Goal: Information Seeking & Learning: Learn about a topic

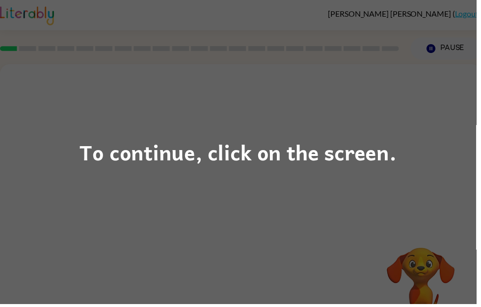
click at [301, 163] on div "To continue, click on the screen." at bounding box center [240, 153] width 320 height 33
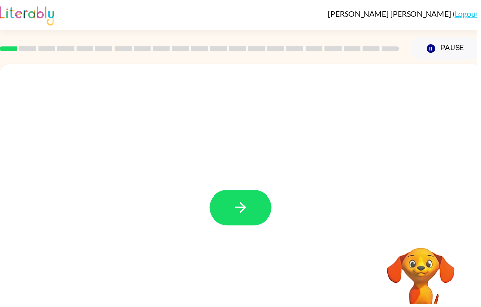
click at [247, 205] on icon "button" at bounding box center [242, 209] width 17 height 17
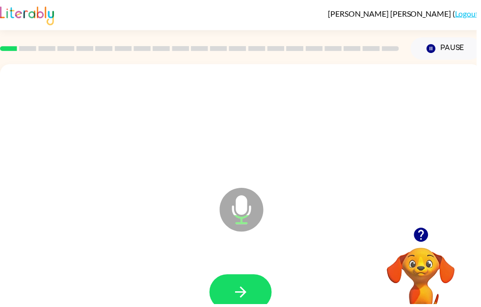
click at [254, 287] on button "button" at bounding box center [242, 295] width 63 height 36
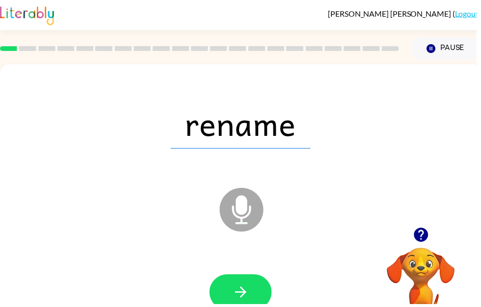
click at [235, 287] on icon "button" at bounding box center [242, 294] width 17 height 17
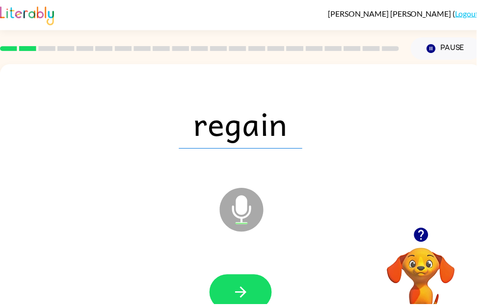
click at [249, 296] on icon "button" at bounding box center [242, 294] width 17 height 17
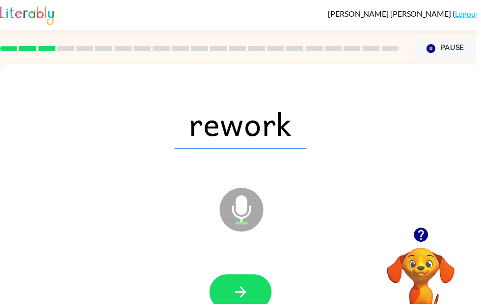
click at [249, 287] on icon "button" at bounding box center [242, 294] width 17 height 17
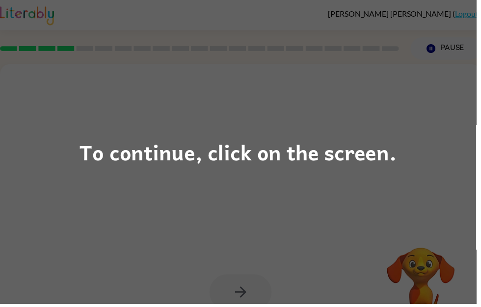
click at [348, 147] on div "To continue, click on the screen." at bounding box center [240, 153] width 320 height 33
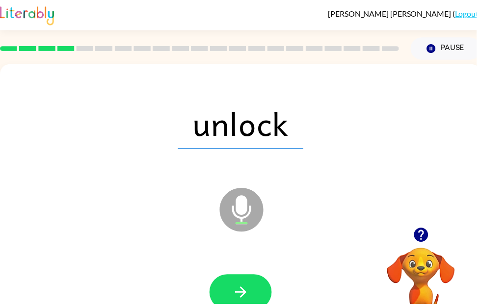
click at [243, 287] on icon "button" at bounding box center [242, 294] width 17 height 17
click at [238, 295] on icon "button" at bounding box center [242, 294] width 11 height 11
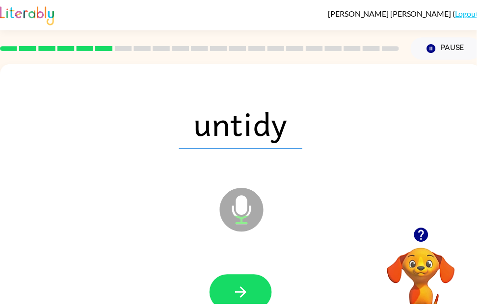
click at [245, 286] on icon "button" at bounding box center [242, 294] width 17 height 17
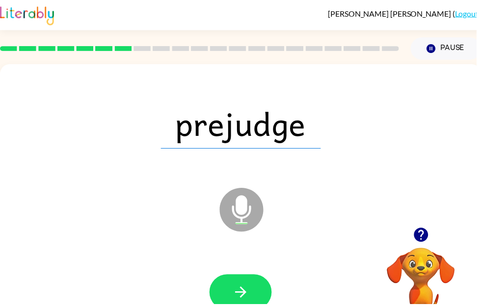
click at [239, 285] on button "button" at bounding box center [242, 295] width 63 height 36
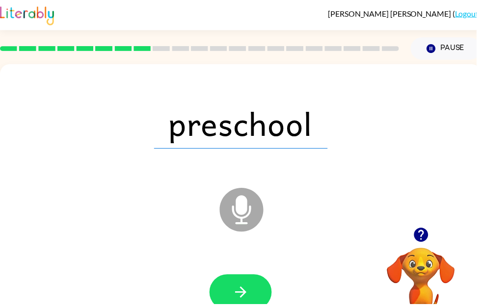
click at [250, 295] on icon "button" at bounding box center [242, 294] width 17 height 17
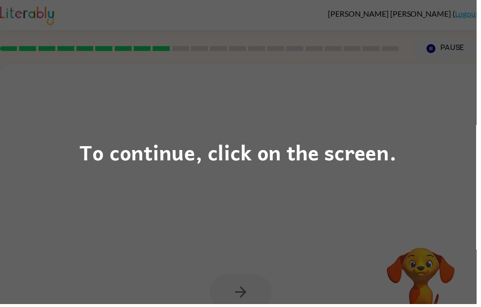
click at [255, 175] on div "To continue, click on the screen." at bounding box center [240, 153] width 481 height 307
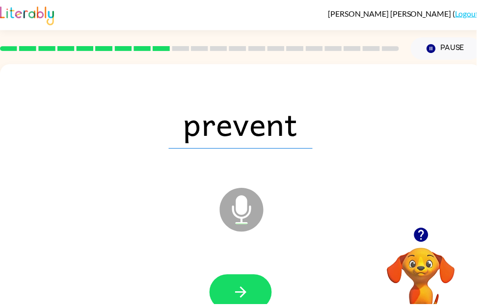
click at [253, 284] on button "button" at bounding box center [242, 295] width 63 height 36
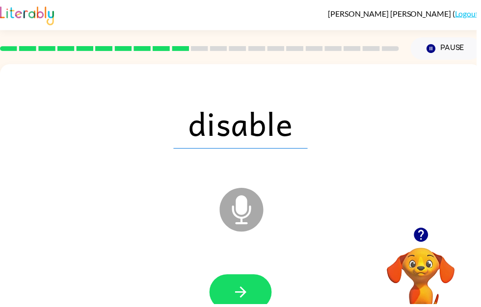
click at [261, 301] on button "button" at bounding box center [242, 295] width 63 height 36
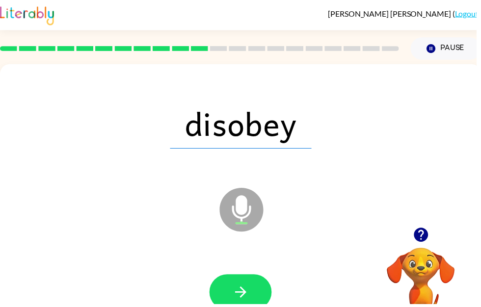
click at [247, 290] on icon "button" at bounding box center [242, 294] width 17 height 17
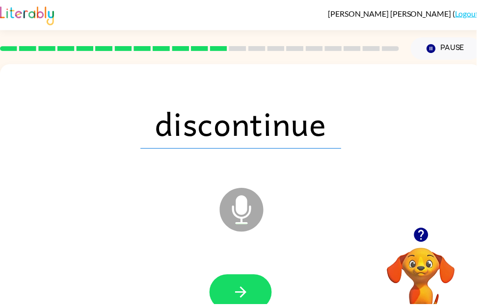
click at [253, 286] on button "button" at bounding box center [242, 295] width 63 height 36
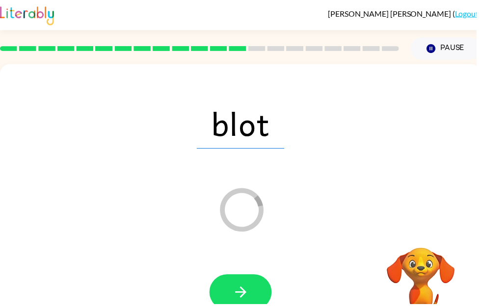
click at [243, 295] on icon "button" at bounding box center [242, 294] width 11 height 11
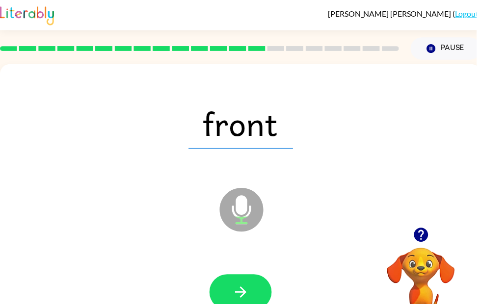
click at [253, 284] on button "button" at bounding box center [242, 295] width 63 height 36
click at [245, 288] on icon "button" at bounding box center [242, 294] width 17 height 17
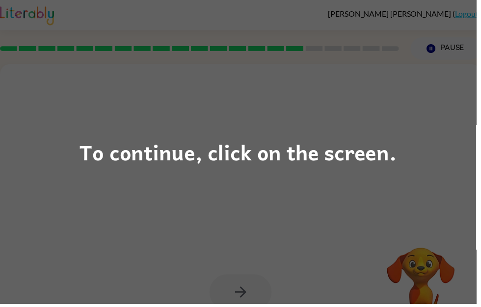
click at [178, 175] on div "To continue, click on the screen." at bounding box center [240, 153] width 481 height 307
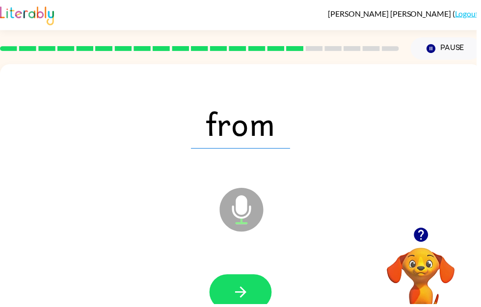
click at [246, 286] on button "button" at bounding box center [242, 295] width 63 height 36
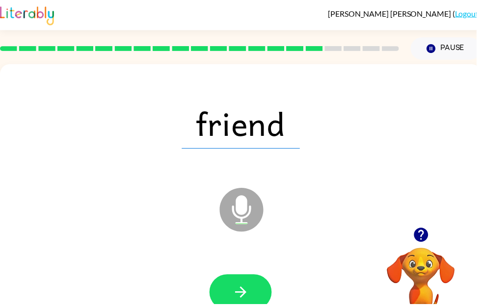
click at [249, 293] on icon "button" at bounding box center [242, 294] width 17 height 17
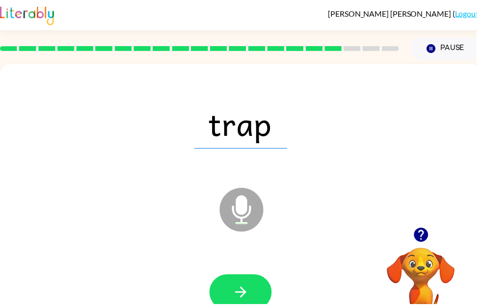
click at [243, 285] on button "button" at bounding box center [242, 295] width 63 height 36
click at [246, 289] on icon "button" at bounding box center [242, 294] width 17 height 17
click at [244, 306] on button "button" at bounding box center [242, 295] width 63 height 36
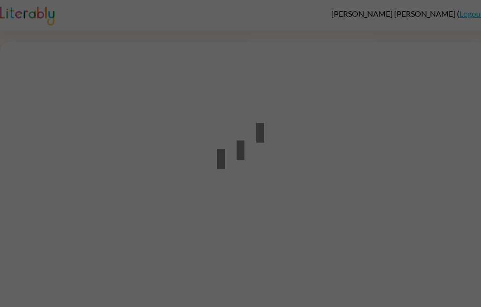
scroll to position [0, 0]
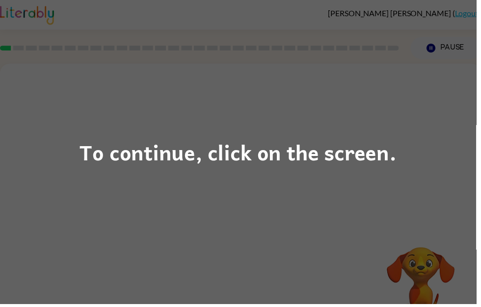
click at [289, 111] on div "To continue, click on the screen." at bounding box center [240, 153] width 481 height 307
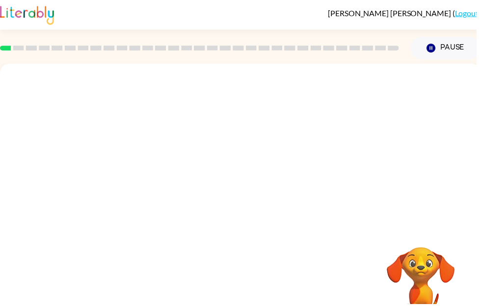
click at [214, 163] on video "Your browser must support playing .mp4 files to use Literably. Please try using…" at bounding box center [242, 146] width 485 height 165
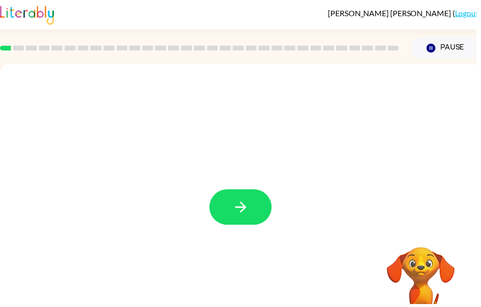
click at [257, 197] on button "button" at bounding box center [242, 209] width 63 height 36
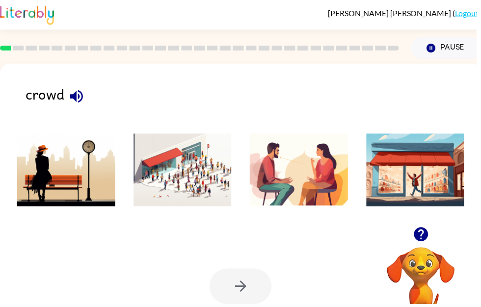
click at [179, 185] on img at bounding box center [184, 172] width 99 height 74
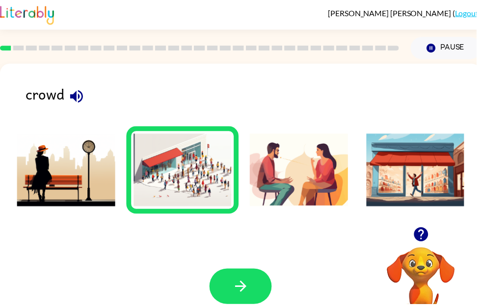
click at [240, 284] on icon "button" at bounding box center [242, 288] width 17 height 17
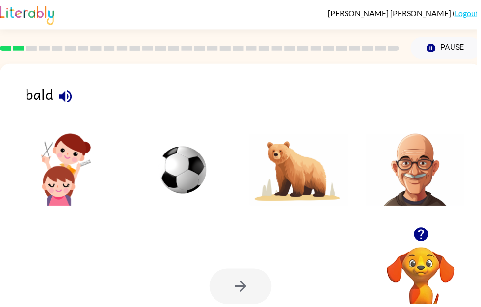
click at [437, 173] on img at bounding box center [419, 172] width 99 height 74
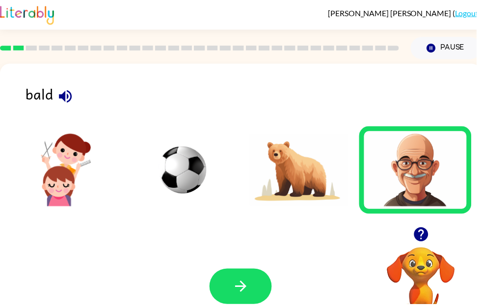
click at [256, 281] on button "button" at bounding box center [242, 289] width 63 height 36
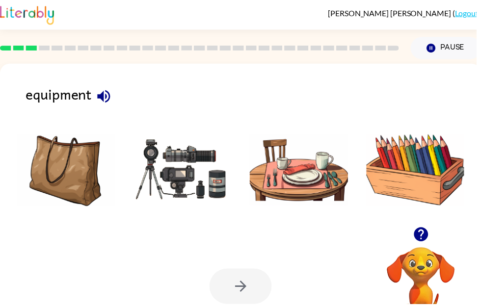
click at [182, 178] on img at bounding box center [184, 172] width 99 height 74
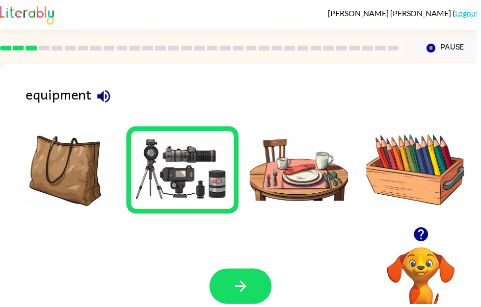
click at [246, 284] on icon "button" at bounding box center [242, 288] width 17 height 17
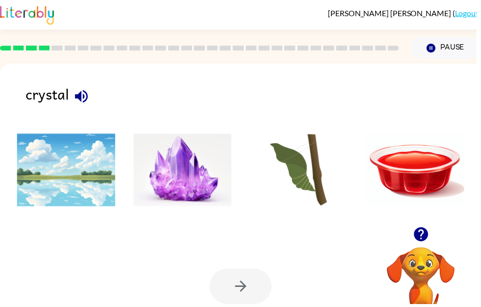
click at [189, 200] on img at bounding box center [184, 172] width 99 height 74
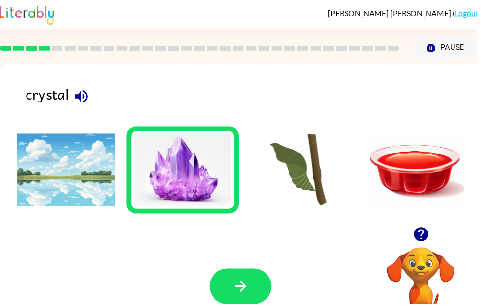
click at [257, 278] on button "button" at bounding box center [242, 289] width 63 height 36
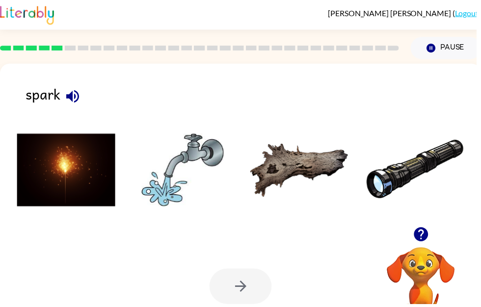
click at [76, 193] on img at bounding box center [66, 172] width 99 height 74
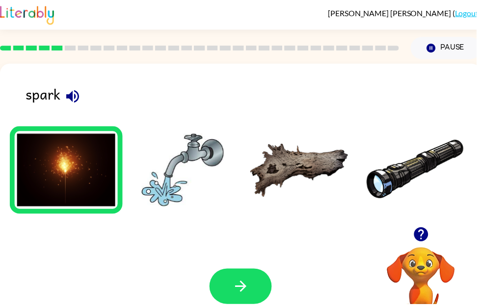
click at [97, 157] on img at bounding box center [66, 172] width 99 height 74
click at [250, 283] on icon "button" at bounding box center [242, 288] width 17 height 17
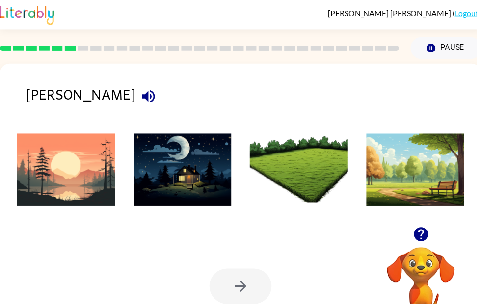
click at [83, 179] on img at bounding box center [66, 172] width 99 height 74
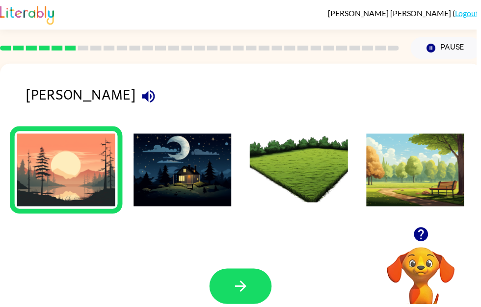
click at [241, 279] on button "button" at bounding box center [242, 289] width 63 height 36
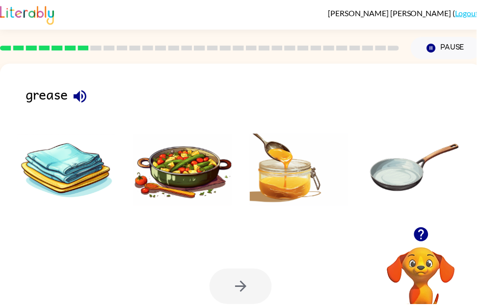
click at [233, 194] on img at bounding box center [184, 172] width 99 height 74
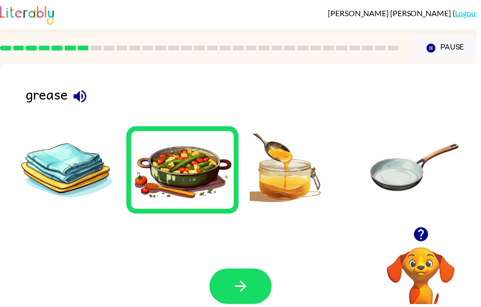
click at [291, 163] on img at bounding box center [301, 172] width 99 height 74
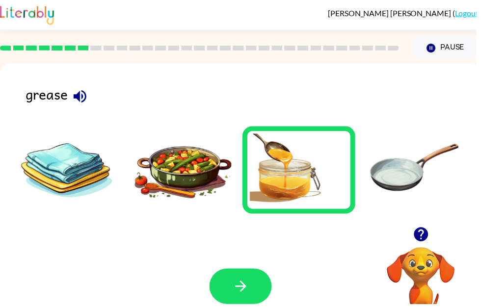
click at [252, 282] on button "button" at bounding box center [242, 289] width 63 height 36
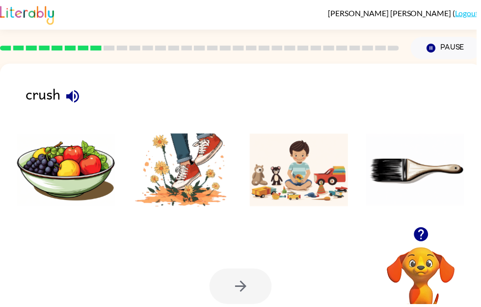
scroll to position [0, 0]
click at [224, 165] on img at bounding box center [184, 172] width 99 height 74
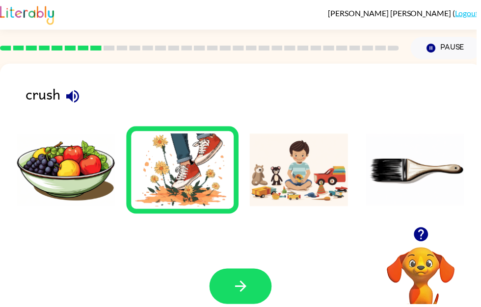
click at [240, 279] on button "button" at bounding box center [242, 289] width 63 height 36
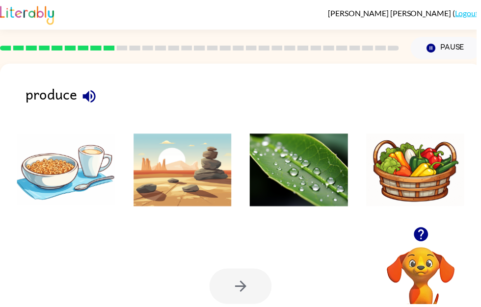
click at [308, 162] on img at bounding box center [301, 172] width 99 height 74
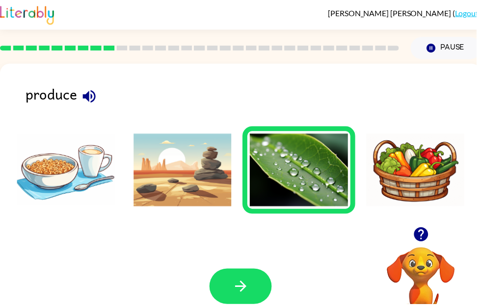
click at [417, 174] on img at bounding box center [419, 172] width 99 height 74
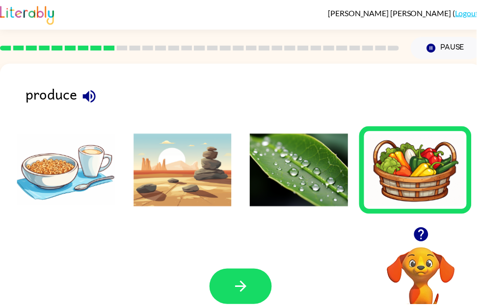
click at [254, 278] on button "button" at bounding box center [242, 289] width 63 height 36
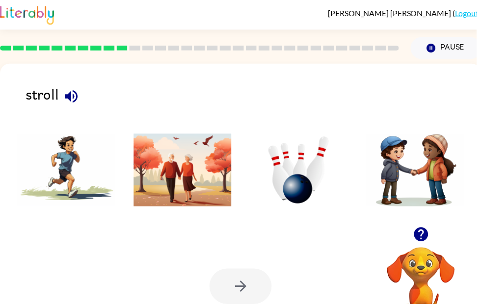
click at [203, 175] on img at bounding box center [184, 172] width 99 height 74
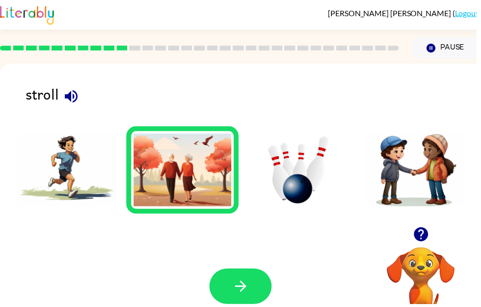
click at [241, 279] on button "button" at bounding box center [242, 289] width 63 height 36
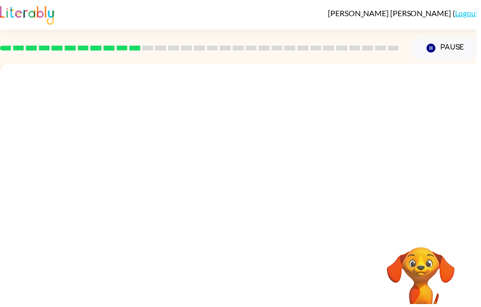
click at [130, 178] on video "Your browser must support playing .mp4 files to use Literably. Please try using…" at bounding box center [242, 146] width 485 height 165
click at [126, 183] on video "Your browser must support playing .mp4 files to use Literably. Please try using…" at bounding box center [242, 146] width 485 height 165
click at [132, 179] on video "Your browser must support playing .mp4 files to use Literably. Please try using…" at bounding box center [242, 146] width 485 height 165
click at [266, 213] on div at bounding box center [242, 209] width 63 height 36
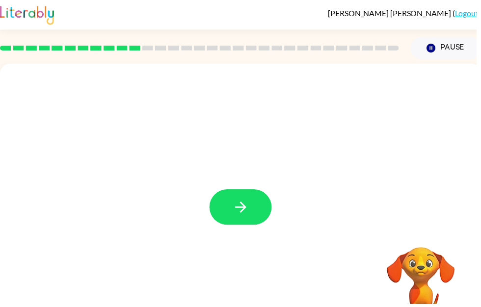
click at [254, 196] on button "button" at bounding box center [242, 209] width 63 height 36
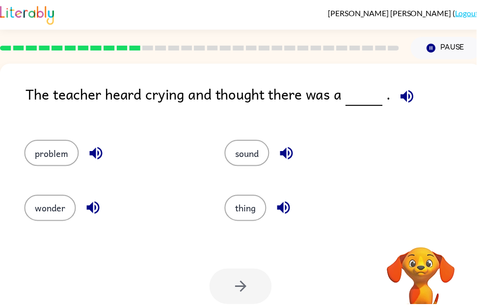
click at [55, 160] on button "problem" at bounding box center [52, 154] width 55 height 26
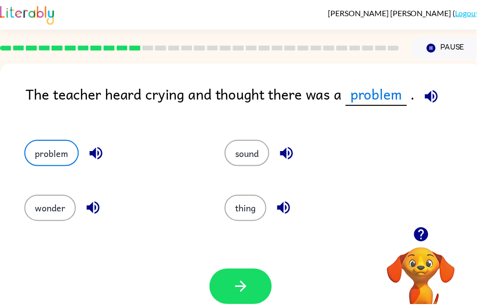
click at [256, 280] on button "button" at bounding box center [242, 289] width 63 height 36
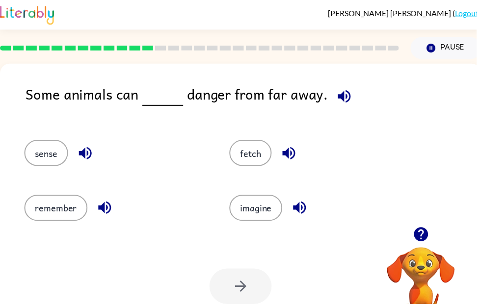
click at [344, 95] on icon "button" at bounding box center [347, 97] width 17 height 17
click at [45, 143] on button "sense" at bounding box center [47, 154] width 44 height 26
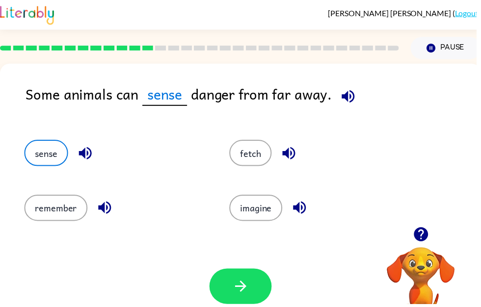
click at [253, 283] on button "button" at bounding box center [242, 289] width 63 height 36
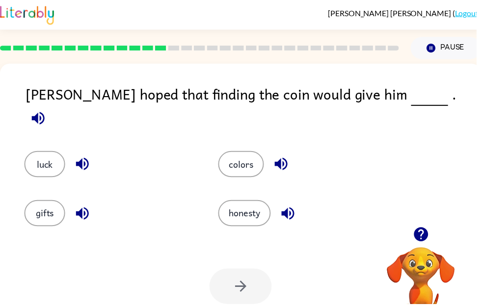
click at [45, 113] on icon "button" at bounding box center [38, 119] width 13 height 13
click at [52, 152] on button "luck" at bounding box center [45, 165] width 41 height 26
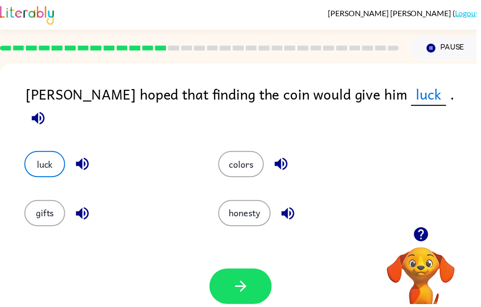
click at [255, 288] on button "button" at bounding box center [242, 289] width 63 height 36
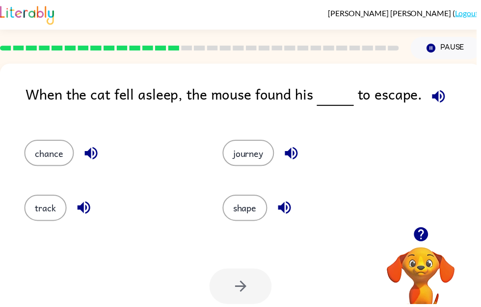
click at [436, 98] on icon "button" at bounding box center [442, 97] width 13 height 13
click at [52, 157] on button "chance" at bounding box center [50, 154] width 50 height 26
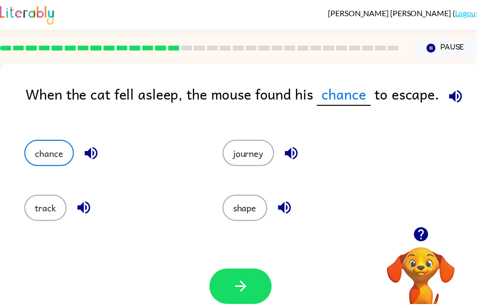
click at [254, 282] on button "button" at bounding box center [242, 289] width 63 height 36
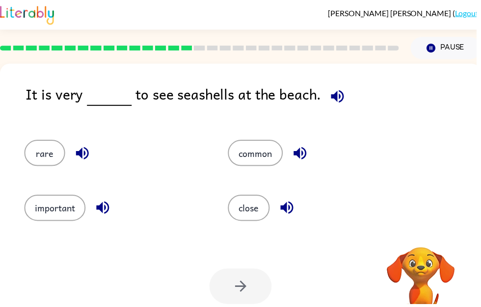
click at [335, 97] on icon "button" at bounding box center [340, 97] width 13 height 13
click at [332, 102] on icon "button" at bounding box center [340, 97] width 17 height 17
click at [257, 148] on button "common" at bounding box center [257, 154] width 55 height 26
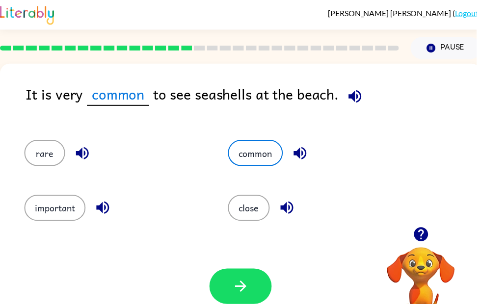
click at [238, 283] on icon "button" at bounding box center [242, 288] width 17 height 17
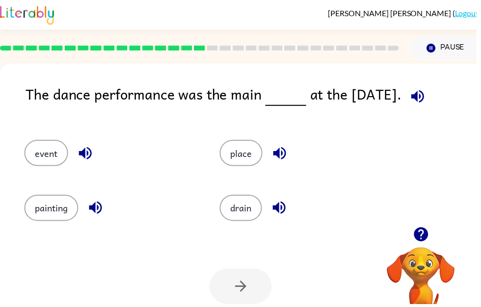
click at [417, 243] on icon "button" at bounding box center [424, 236] width 17 height 17
click at [421, 233] on div "The dance performance was the main at the carnival. event place painting drain …" at bounding box center [242, 204] width 485 height 280
click at [424, 97] on icon "button" at bounding box center [421, 97] width 17 height 17
click at [58, 152] on button "event" at bounding box center [47, 154] width 44 height 26
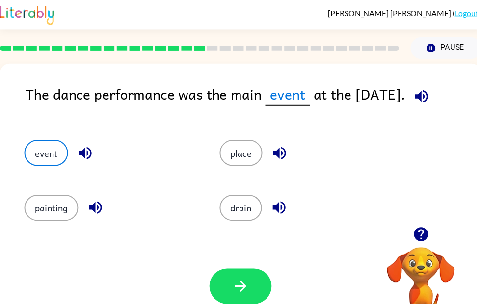
click at [255, 282] on button "button" at bounding box center [242, 289] width 63 height 36
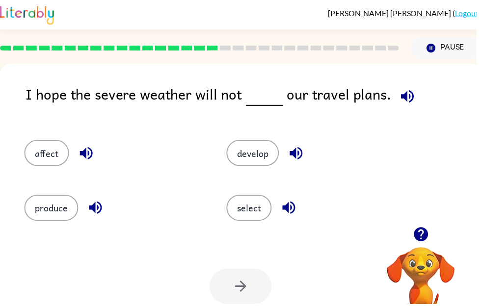
click at [406, 99] on icon "button" at bounding box center [411, 97] width 13 height 13
click at [50, 156] on button "affect" at bounding box center [47, 154] width 45 height 26
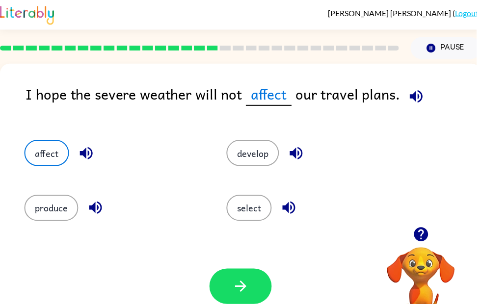
click at [267, 280] on button "button" at bounding box center [242, 289] width 63 height 36
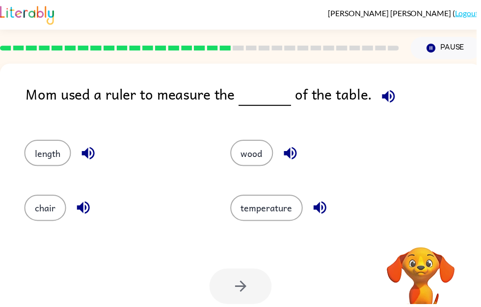
click at [386, 98] on icon "button" at bounding box center [391, 97] width 13 height 13
click at [389, 92] on icon "button" at bounding box center [391, 97] width 17 height 17
click at [60, 157] on button "length" at bounding box center [48, 154] width 47 height 26
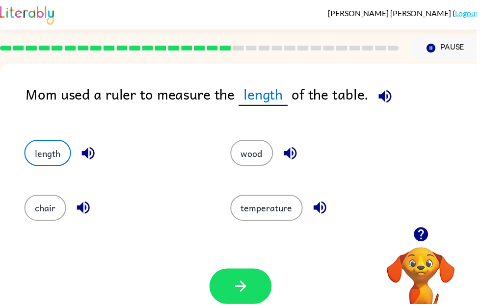
click at [257, 281] on button "button" at bounding box center [242, 289] width 63 height 36
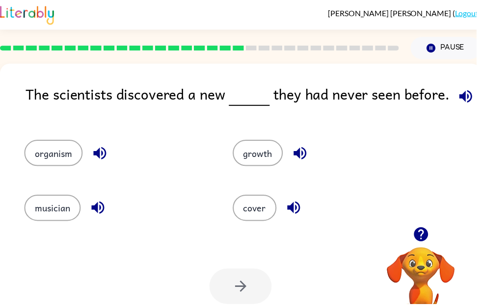
click at [469, 96] on icon "button" at bounding box center [469, 97] width 17 height 17
click at [467, 99] on icon "button" at bounding box center [469, 97] width 17 height 17
click at [469, 90] on icon "button" at bounding box center [469, 97] width 17 height 17
click at [68, 153] on button "organism" at bounding box center [54, 154] width 59 height 26
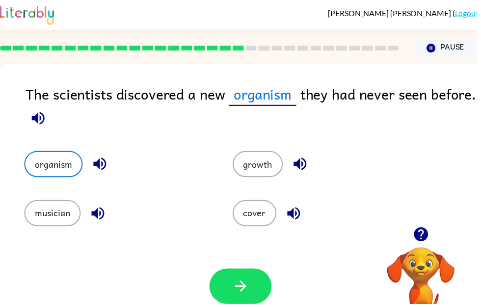
click at [240, 278] on button "button" at bounding box center [242, 289] width 63 height 36
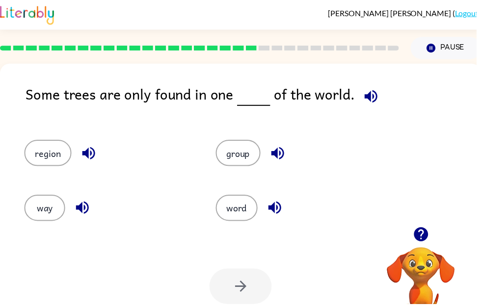
click at [379, 93] on icon "button" at bounding box center [374, 97] width 17 height 17
click at [251, 157] on button "group" at bounding box center [240, 154] width 45 height 26
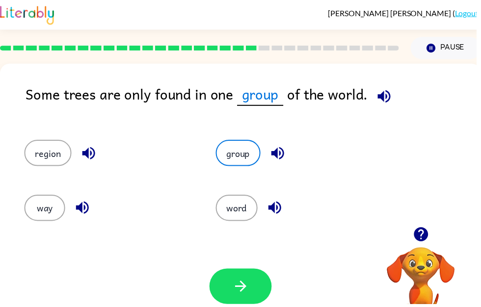
click at [56, 153] on button "region" at bounding box center [49, 154] width 48 height 26
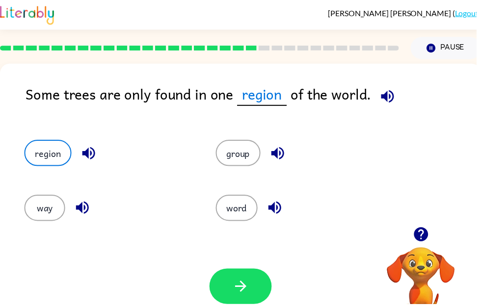
click at [243, 290] on icon "button" at bounding box center [242, 288] width 11 height 11
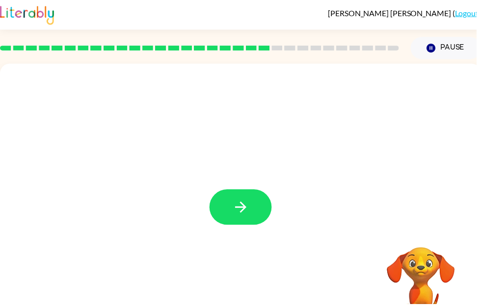
click at [249, 208] on icon "button" at bounding box center [242, 209] width 17 height 17
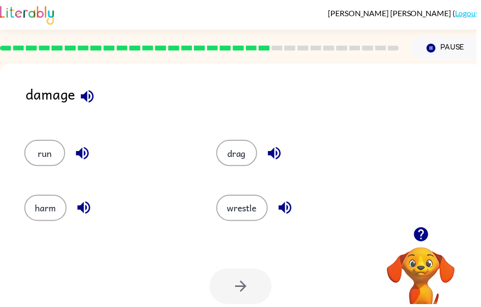
click at [47, 210] on button "harm" at bounding box center [46, 210] width 43 height 26
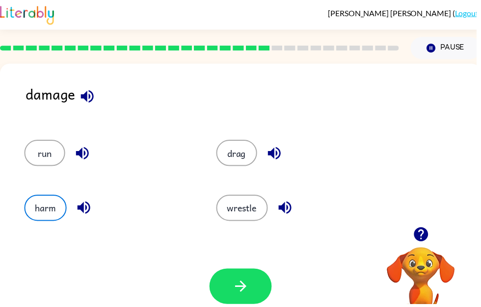
click at [255, 285] on button "button" at bounding box center [242, 289] width 63 height 36
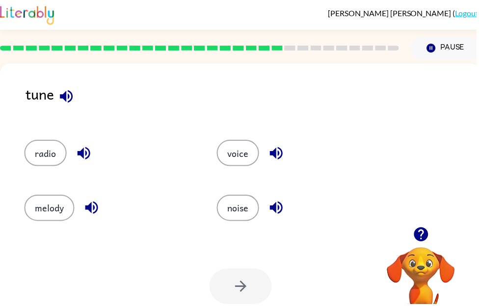
click at [68, 95] on icon "button" at bounding box center [66, 97] width 17 height 17
click at [53, 183] on div "melody" at bounding box center [103, 205] width 194 height 55
click at [47, 198] on button "melody" at bounding box center [50, 210] width 51 height 26
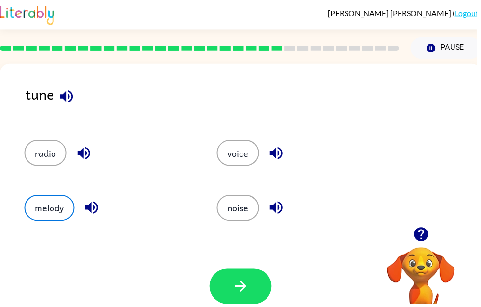
click at [235, 275] on button "button" at bounding box center [242, 289] width 63 height 36
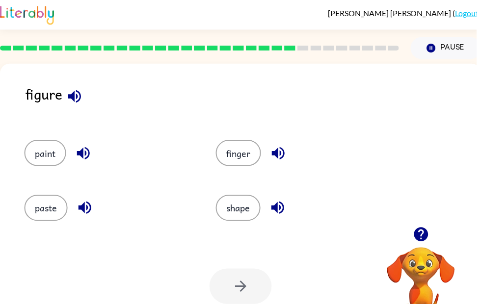
click at [79, 86] on button "button" at bounding box center [75, 97] width 25 height 25
click at [247, 208] on button "shape" at bounding box center [240, 210] width 45 height 26
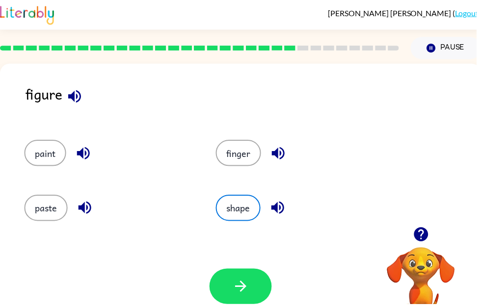
click at [247, 284] on icon "button" at bounding box center [242, 288] width 17 height 17
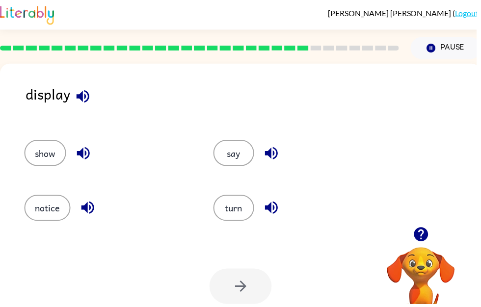
click at [41, 161] on button "show" at bounding box center [46, 154] width 42 height 26
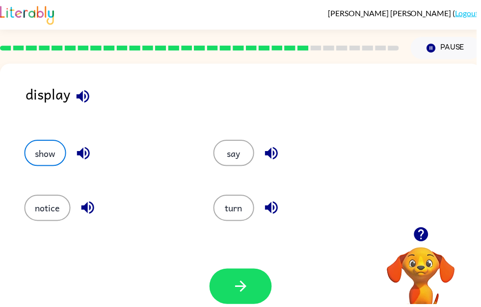
click at [252, 289] on button "button" at bounding box center [242, 289] width 63 height 36
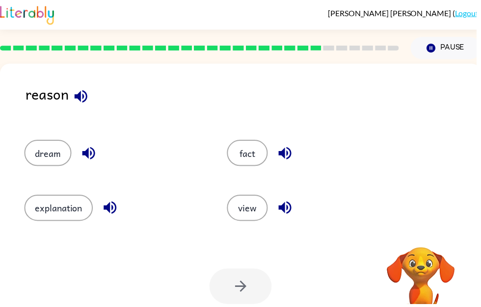
click at [251, 160] on button "fact" at bounding box center [249, 154] width 41 height 26
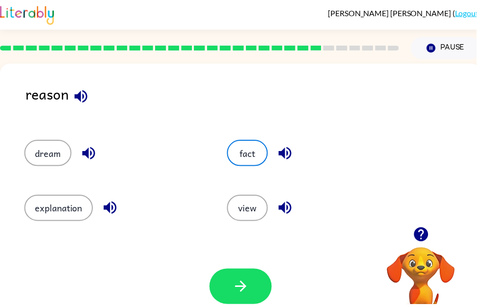
click at [238, 289] on icon "button" at bounding box center [242, 288] width 11 height 11
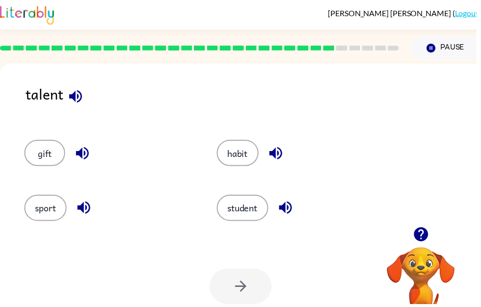
click at [243, 159] on button "habit" at bounding box center [240, 154] width 42 height 26
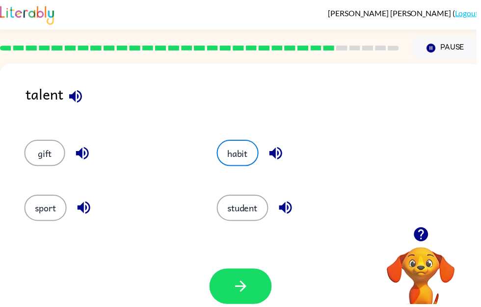
click at [261, 286] on button "button" at bounding box center [242, 289] width 63 height 36
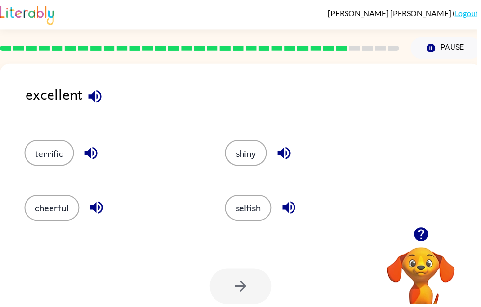
click at [50, 155] on button "terrific" at bounding box center [50, 154] width 50 height 26
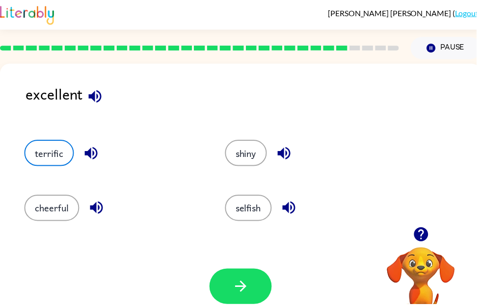
click at [245, 292] on icon "button" at bounding box center [242, 288] width 11 height 11
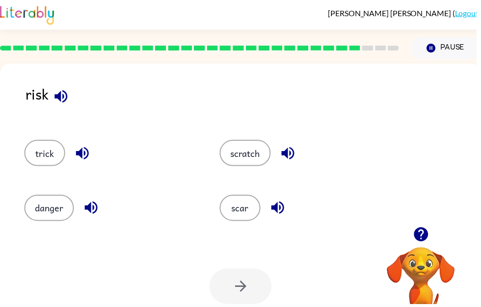
click at [41, 150] on button "trick" at bounding box center [45, 154] width 41 height 26
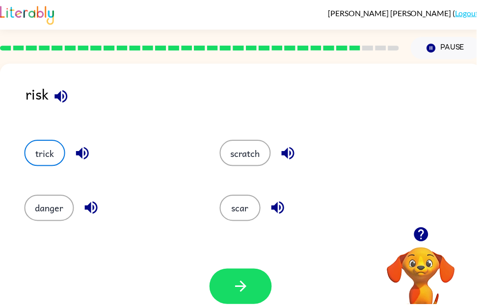
click at [243, 272] on button "button" at bounding box center [242, 289] width 63 height 36
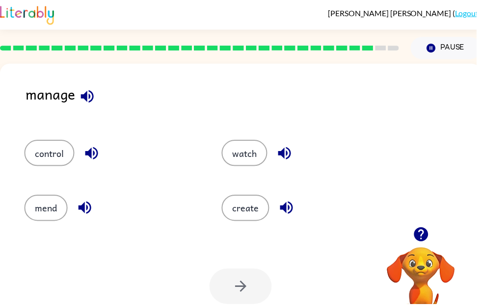
click at [60, 147] on button "control" at bounding box center [50, 154] width 51 height 26
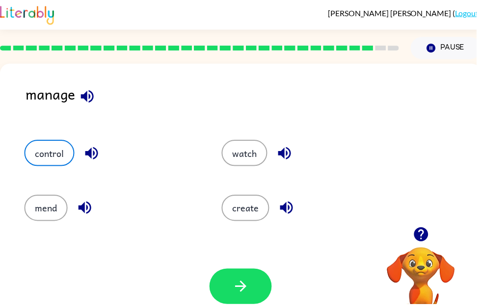
click at [256, 282] on button "button" at bounding box center [242, 289] width 63 height 36
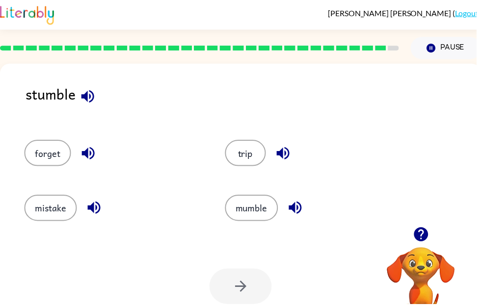
click at [269, 210] on button "mumble" at bounding box center [253, 210] width 53 height 26
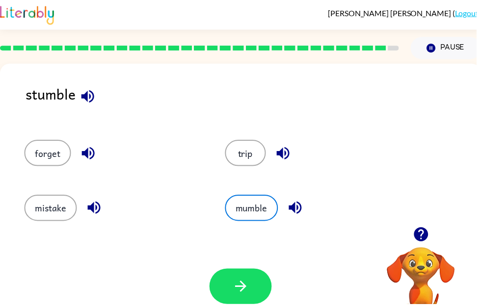
click at [257, 283] on button "button" at bounding box center [242, 289] width 63 height 36
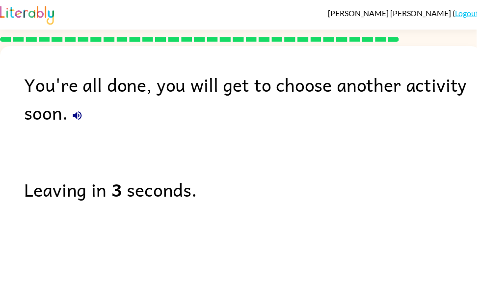
click at [82, 118] on icon "button" at bounding box center [78, 116] width 9 height 9
